Goal: Find specific page/section: Find specific page/section

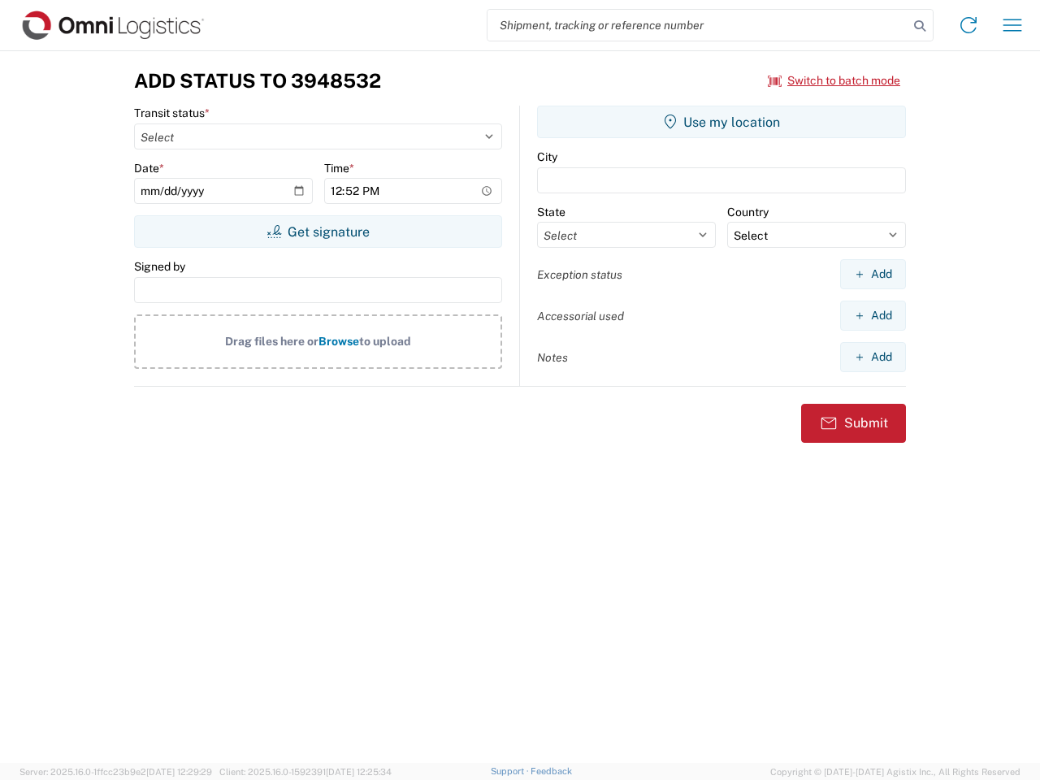
click at [698, 25] on input "search" at bounding box center [698, 25] width 421 height 31
click at [920, 26] on icon at bounding box center [920, 26] width 23 height 23
click at [969, 25] on icon at bounding box center [969, 25] width 26 height 26
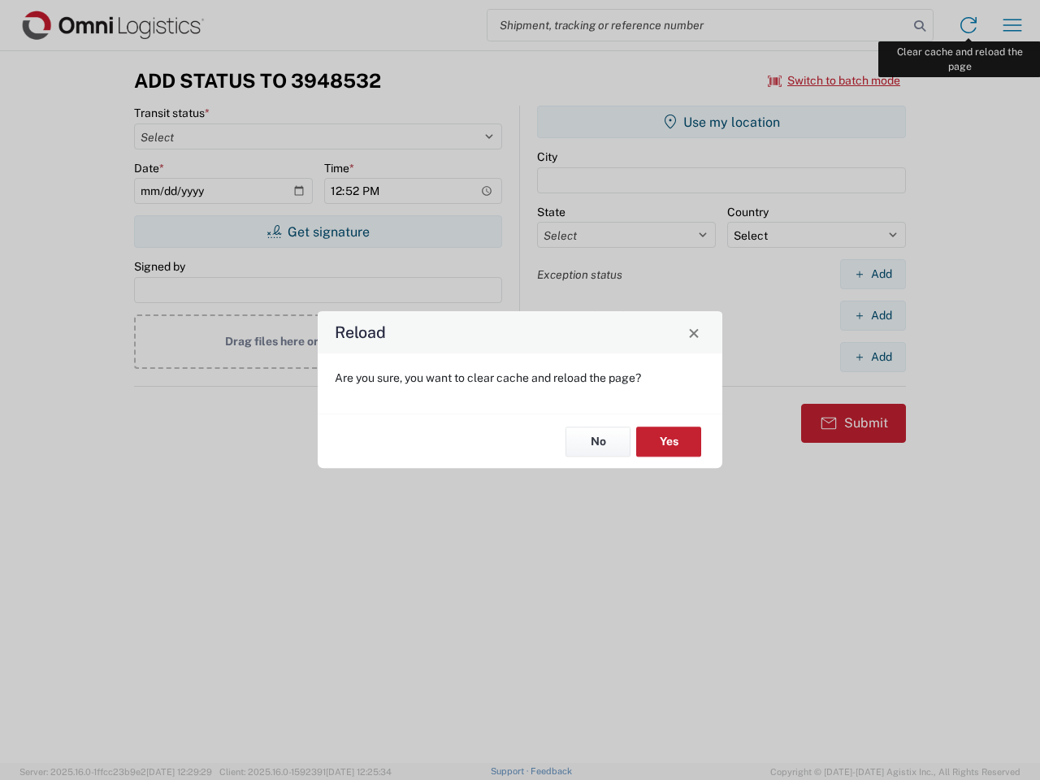
click at [1013, 25] on div "Reload Are you sure, you want to clear cache and reload the page? No Yes" at bounding box center [520, 390] width 1040 height 780
click at [835, 80] on div "Reload Are you sure, you want to clear cache and reload the page? No Yes" at bounding box center [520, 390] width 1040 height 780
click at [318, 232] on div "Reload Are you sure, you want to clear cache and reload the page? No Yes" at bounding box center [520, 390] width 1040 height 780
click at [722, 122] on div "Reload Are you sure, you want to clear cache and reload the page? No Yes" at bounding box center [520, 390] width 1040 height 780
click at [873, 274] on div "Reload Are you sure, you want to clear cache and reload the page? No Yes" at bounding box center [520, 390] width 1040 height 780
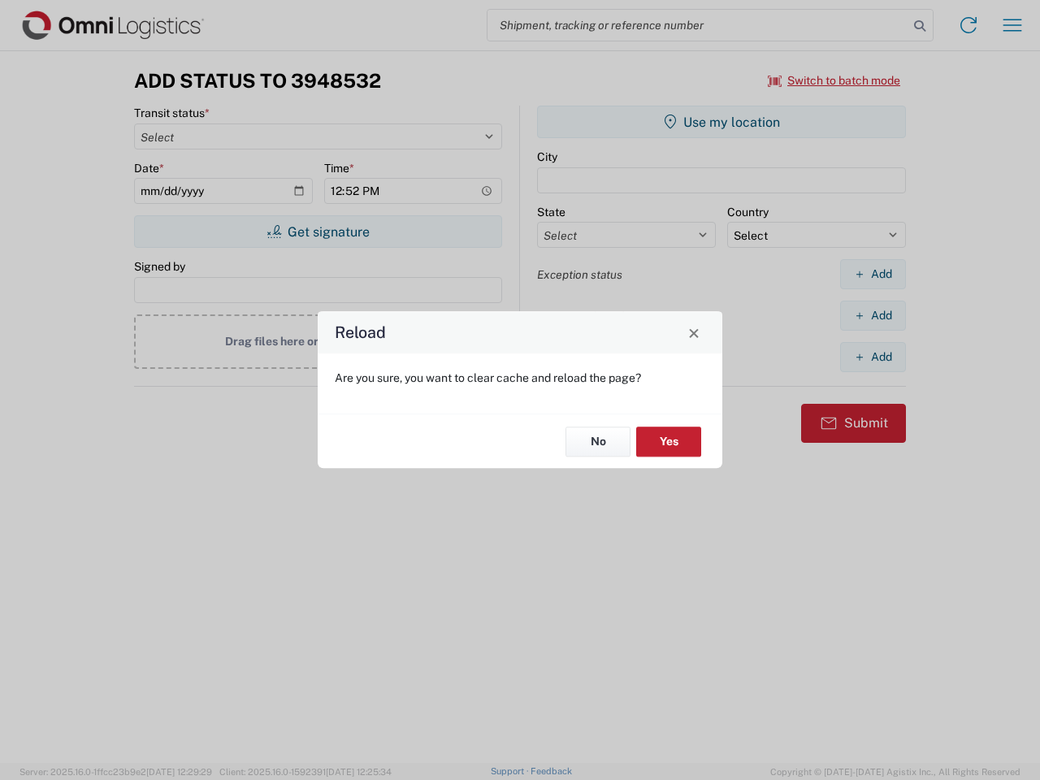
click at [873, 315] on div "Reload Are you sure, you want to clear cache and reload the page? No Yes" at bounding box center [520, 390] width 1040 height 780
click at [873, 357] on div "Reload Are you sure, you want to clear cache and reload the page? No Yes" at bounding box center [520, 390] width 1040 height 780
